Goal: Check status: Check status

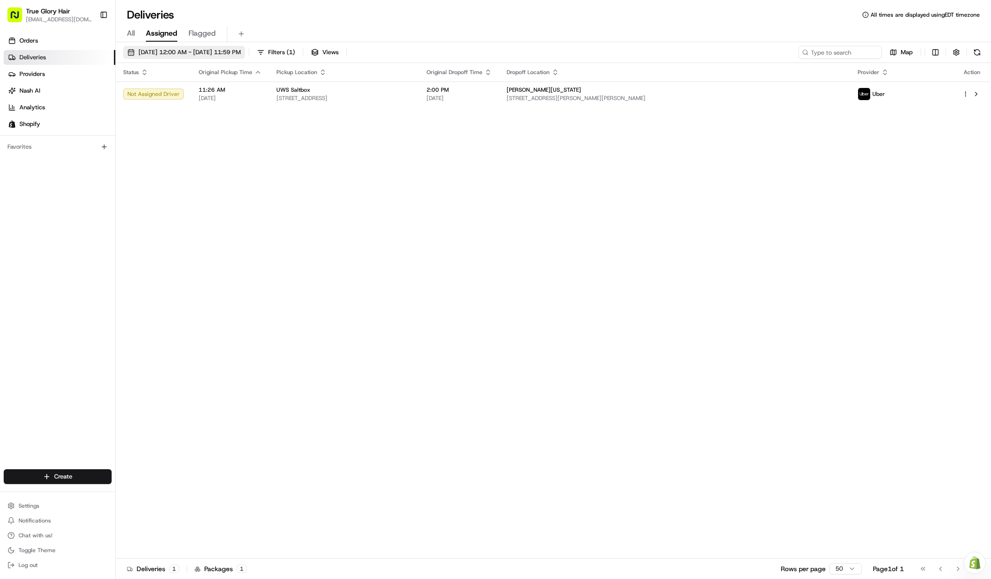
click at [174, 57] on button "[DATE] 12:00 AM - [DATE] 11:59 PM" at bounding box center [184, 52] width 122 height 13
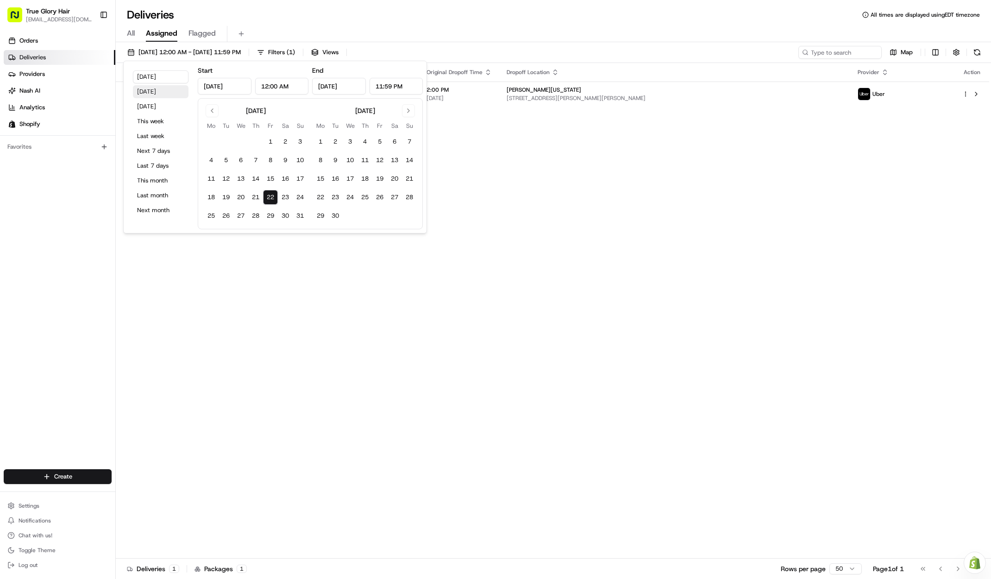
click at [153, 90] on button "[DATE]" at bounding box center [161, 91] width 56 height 13
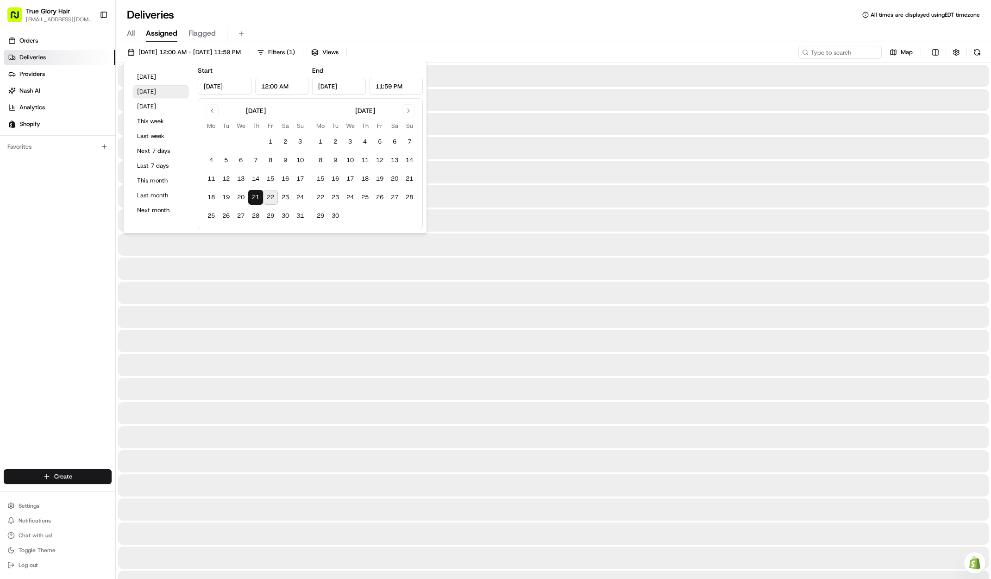
type input "[DATE]"
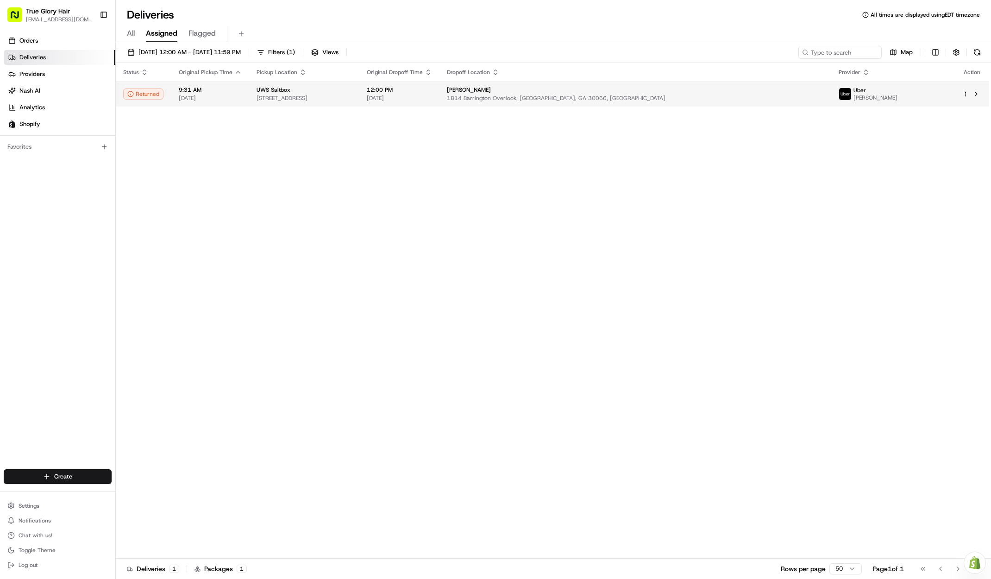
click at [432, 94] on span "[DATE]" at bounding box center [399, 97] width 65 height 7
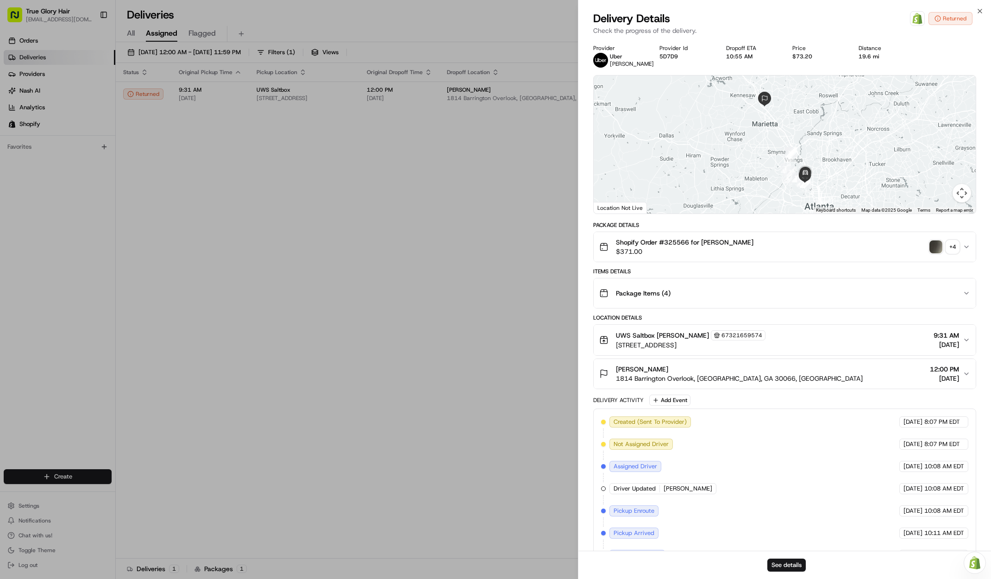
click at [955, 250] on div "+ 4" at bounding box center [952, 246] width 13 height 13
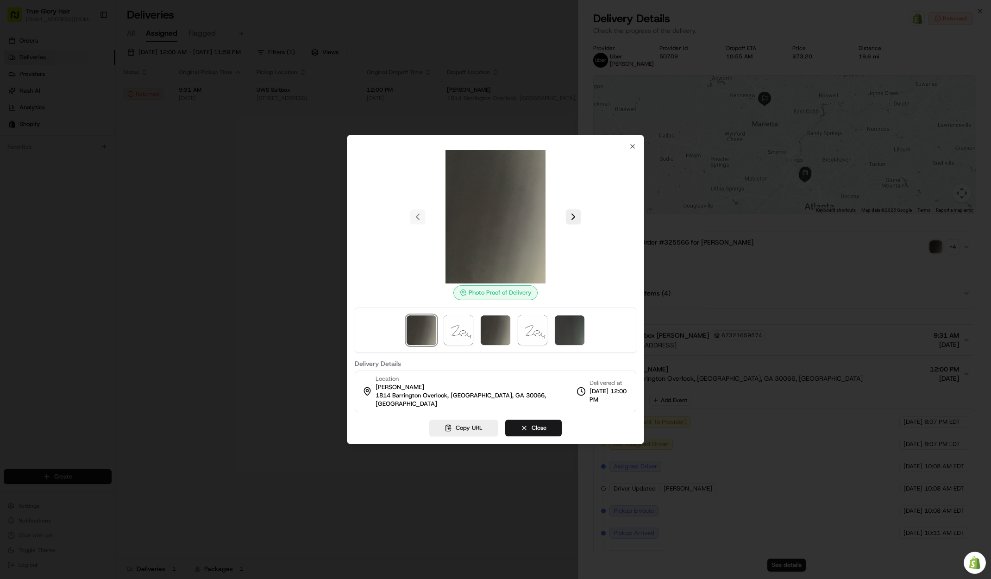
click at [566, 226] on div at bounding box center [496, 216] width 282 height 133
click at [573, 224] on button at bounding box center [573, 216] width 15 height 15
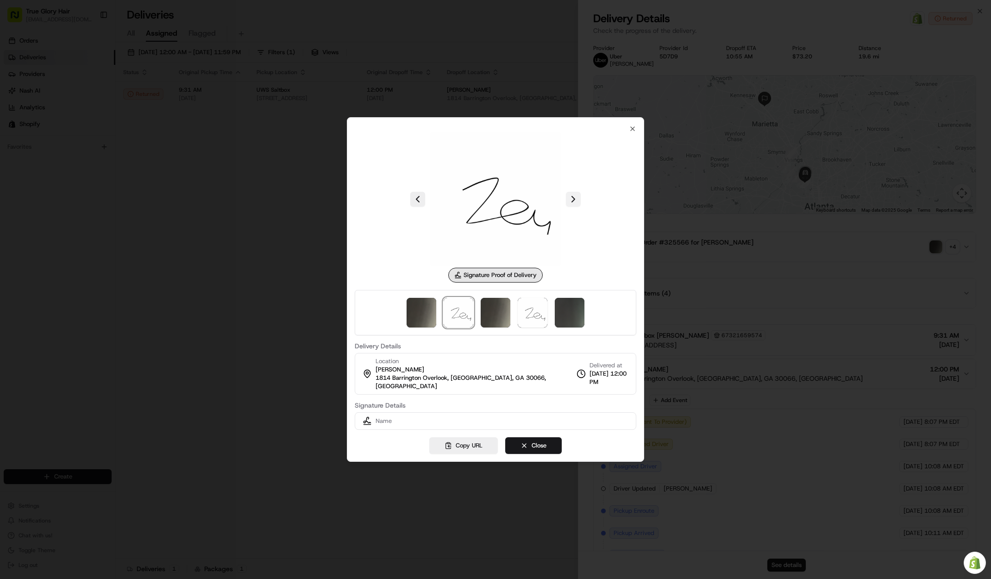
click at [574, 207] on button at bounding box center [573, 199] width 15 height 15
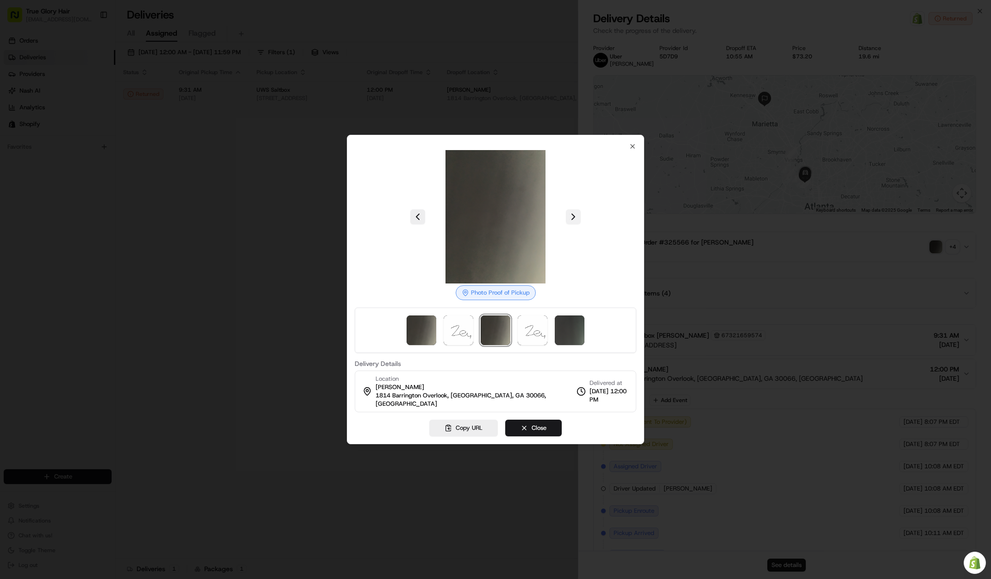
click at [573, 221] on button at bounding box center [573, 216] width 15 height 15
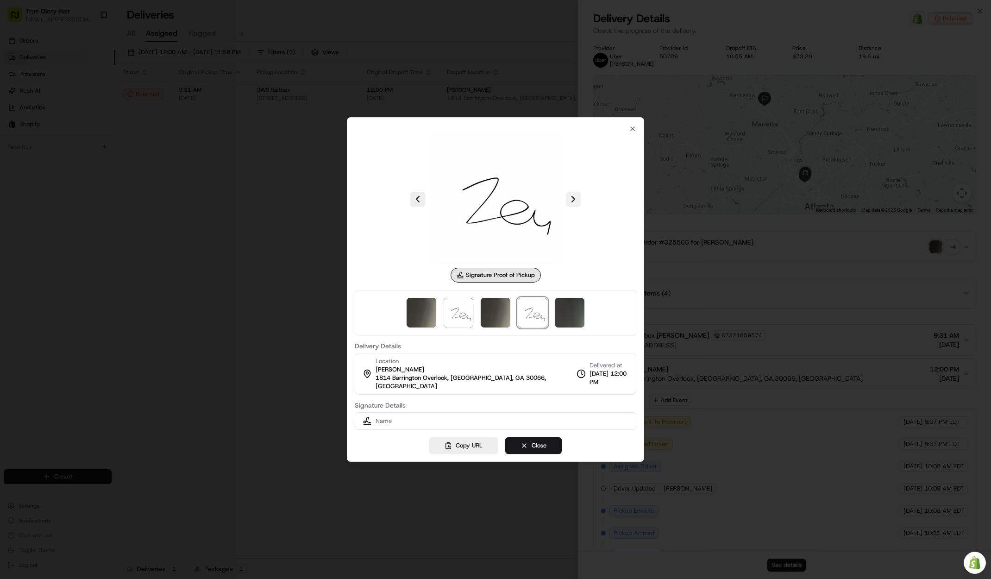
click at [572, 203] on button at bounding box center [573, 199] width 15 height 15
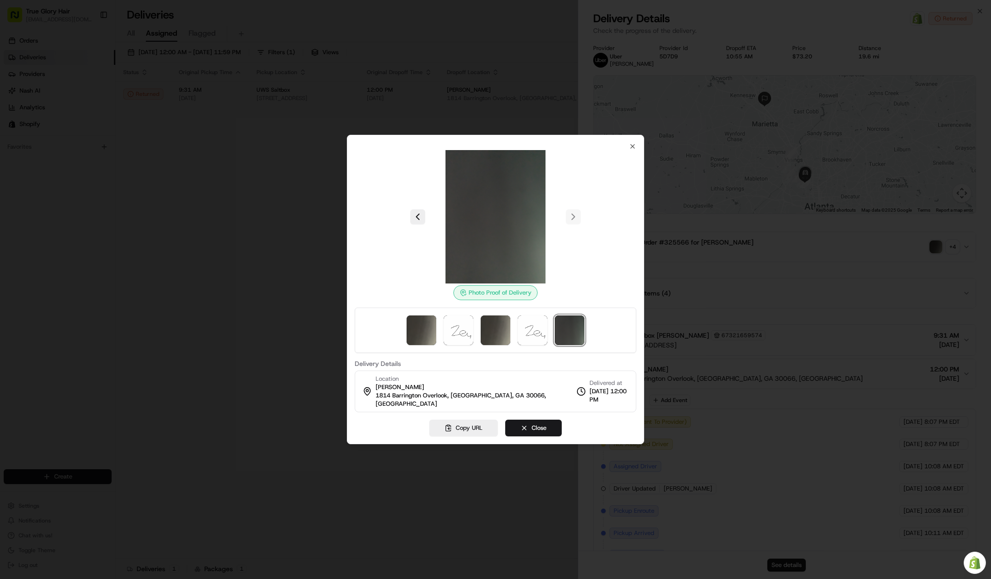
click at [571, 225] on div at bounding box center [496, 216] width 282 height 133
click at [572, 223] on div at bounding box center [496, 216] width 282 height 133
click at [626, 155] on div at bounding box center [496, 216] width 282 height 133
click at [629, 147] on div "Photo Proof of Delivery Delivery Details Location [PERSON_NAME] [STREET_ADDRESS…" at bounding box center [496, 278] width 282 height 270
click at [631, 147] on icon "button" at bounding box center [632, 146] width 7 height 7
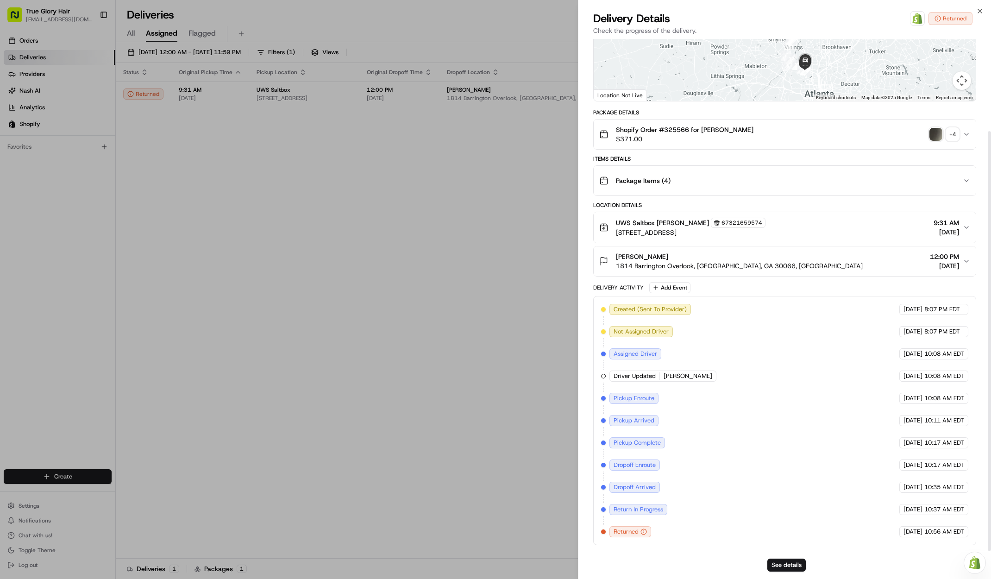
scroll to position [113, 0]
click at [794, 566] on button "See details" at bounding box center [787, 565] width 38 height 13
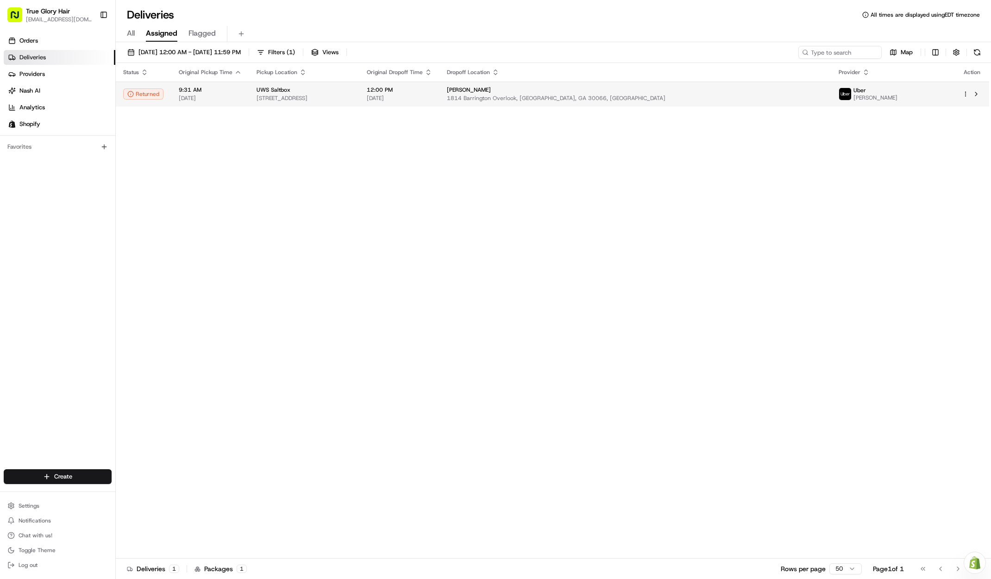
click at [797, 98] on span "1814 Barrington Overlook, [GEOGRAPHIC_DATA], GA 30066, [GEOGRAPHIC_DATA]" at bounding box center [635, 97] width 377 height 7
click at [154, 52] on span "[DATE] 12:00 AM - [DATE] 11:59 PM" at bounding box center [189, 52] width 102 height 8
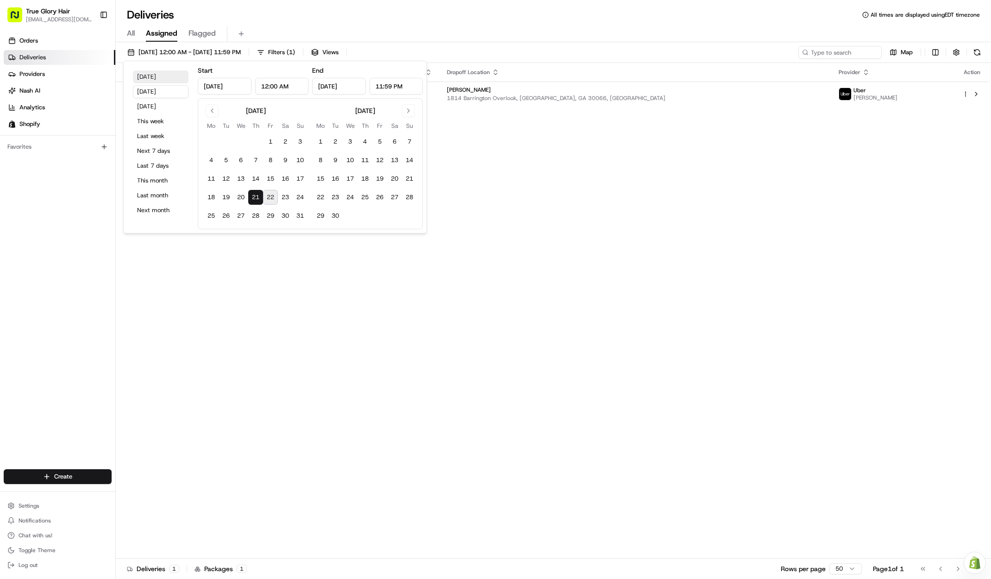
click at [151, 78] on button "[DATE]" at bounding box center [161, 76] width 56 height 13
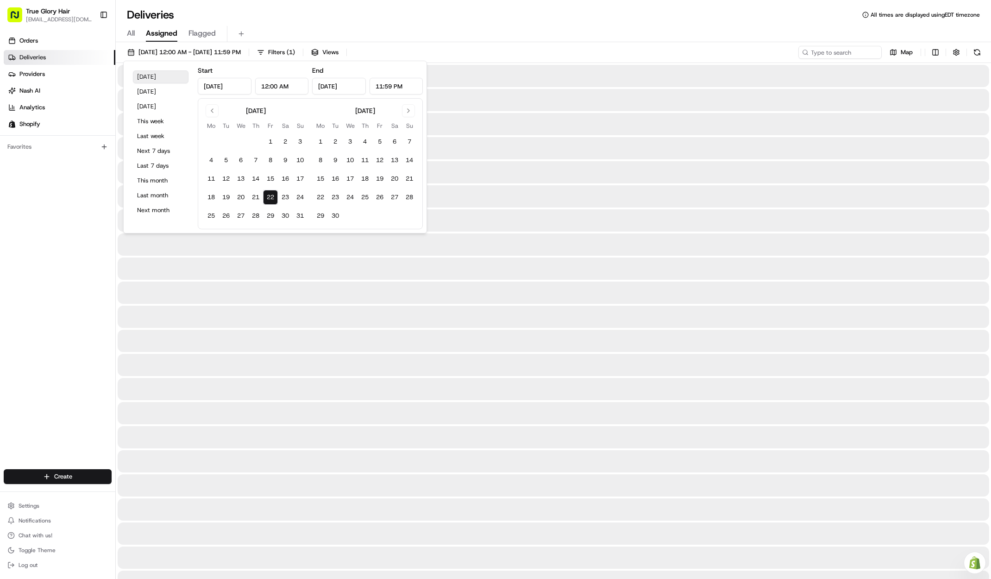
type input "[DATE]"
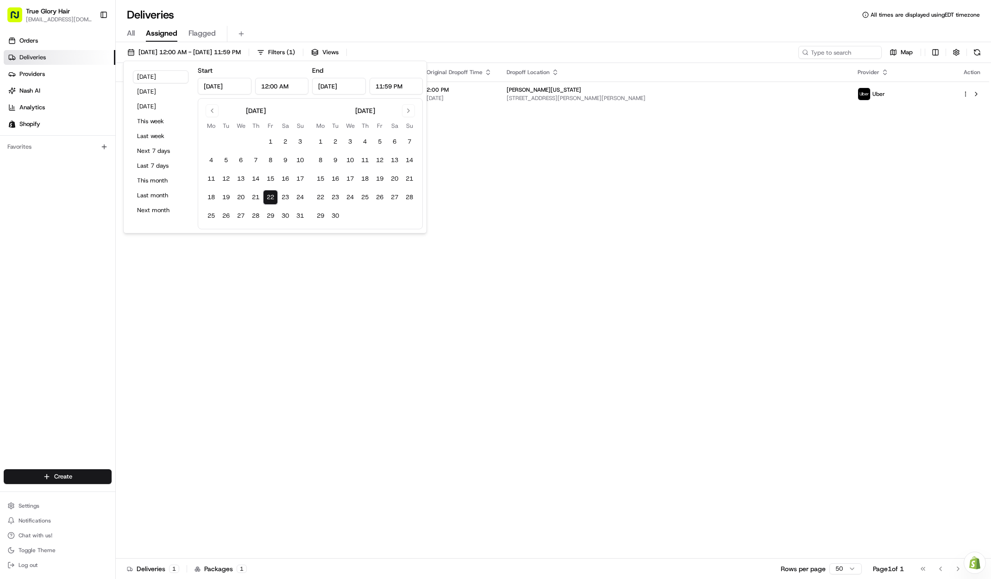
drag, startPoint x: 671, startPoint y: 285, endPoint x: 480, endPoint y: 339, distance: 198.4
click at [670, 284] on div "Status Original Pickup Time Pickup Location Original Dropoff Time Dropoff Locat…" at bounding box center [553, 311] width 874 height 496
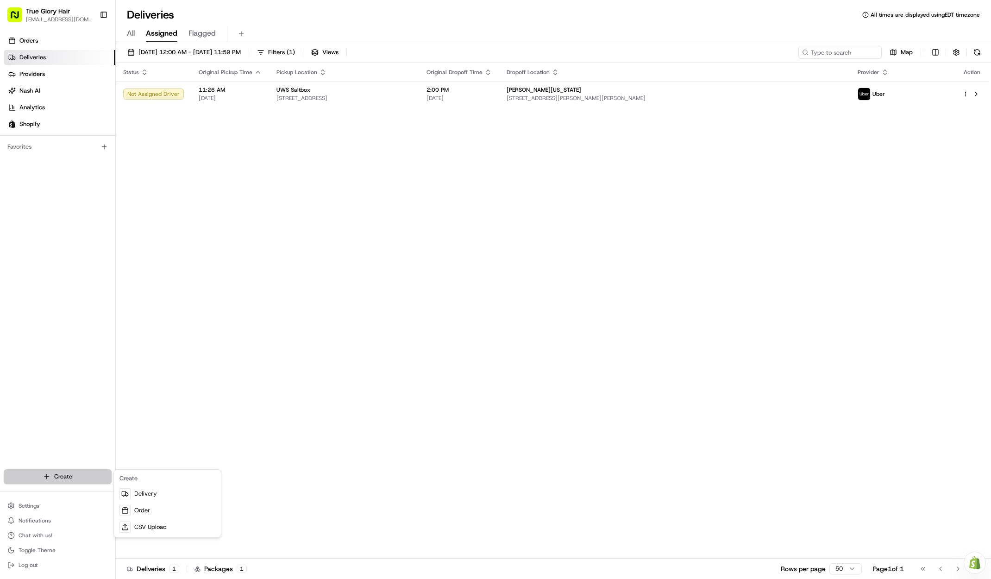
click at [71, 478] on html "True Glory Hair [EMAIL_ADDRESS][DOMAIN_NAME] Toggle Sidebar Orders Deliveries P…" at bounding box center [495, 289] width 991 height 579
click at [162, 493] on link "Delivery" at bounding box center [167, 493] width 103 height 17
